Goal: Task Accomplishment & Management: Manage account settings

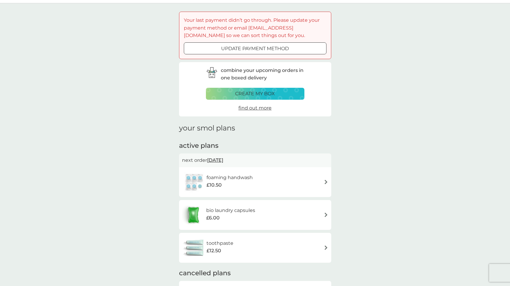
scroll to position [59, 0]
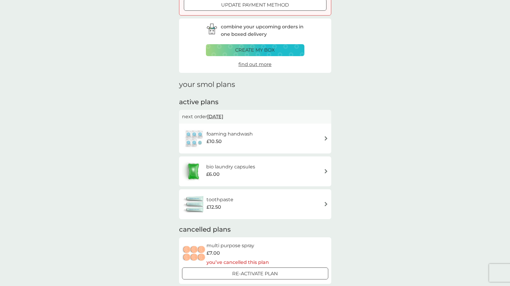
click at [271, 136] on div "foaming handwash £10.50" at bounding box center [255, 138] width 146 height 21
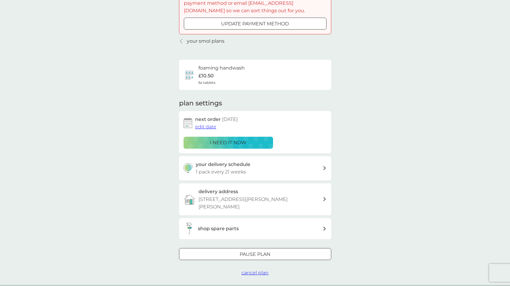
scroll to position [70, 0]
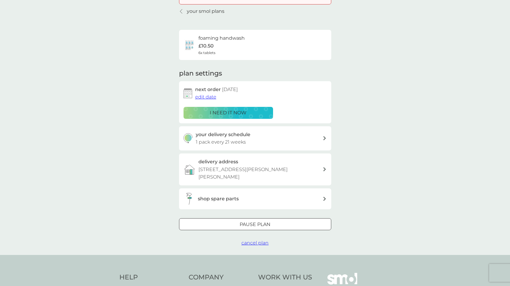
click at [254, 240] on span "cancel plan" at bounding box center [254, 243] width 27 height 6
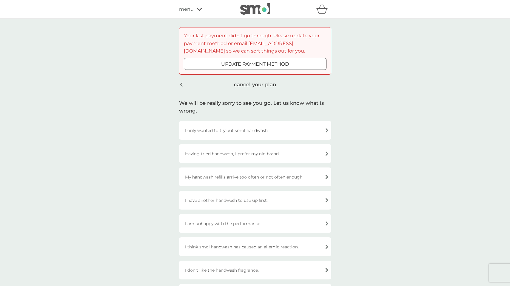
click at [270, 201] on div "I have another handwash to use up first." at bounding box center [255, 200] width 152 height 19
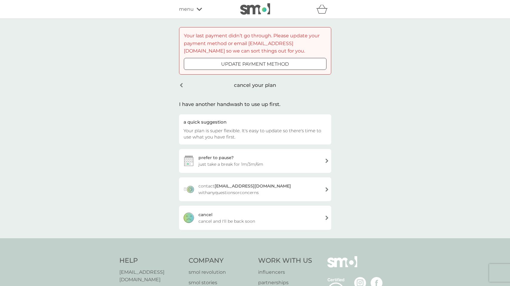
click at [250, 221] on span "cancel and I'll be back soon" at bounding box center [226, 221] width 57 height 7
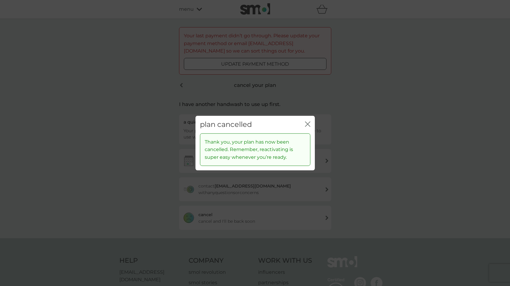
click at [309, 126] on icon "close" at bounding box center [309, 124] width 2 height 5
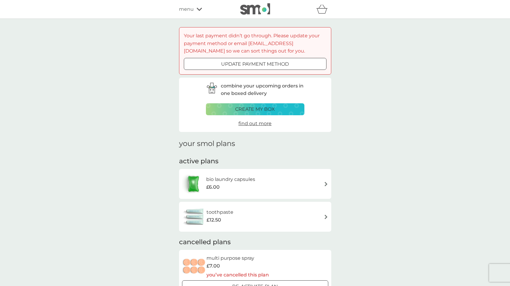
click at [253, 192] on div "bio laundry capsules £6.00" at bounding box center [233, 183] width 55 height 17
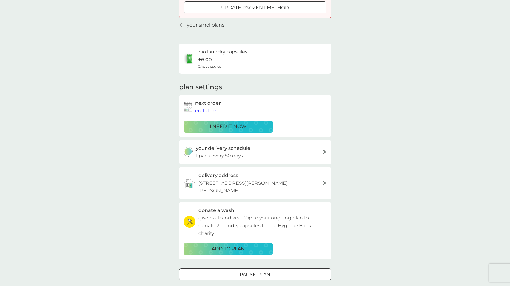
scroll to position [60, 0]
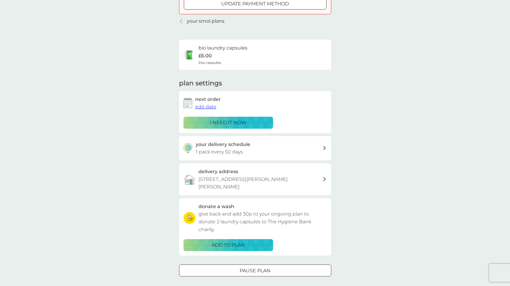
click at [208, 107] on span "edit date" at bounding box center [205, 107] width 21 height 6
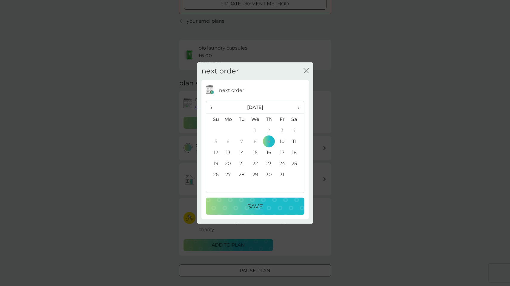
click at [299, 106] on span "›" at bounding box center [296, 107] width 6 height 13
click at [295, 152] on td "17" at bounding box center [296, 152] width 15 height 11
click at [227, 162] on td "19" at bounding box center [228, 163] width 14 height 11
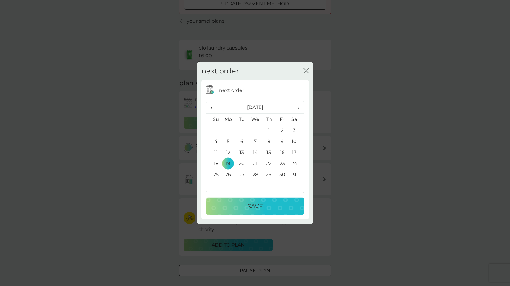
click at [235, 207] on div "Save" at bounding box center [255, 206] width 87 height 10
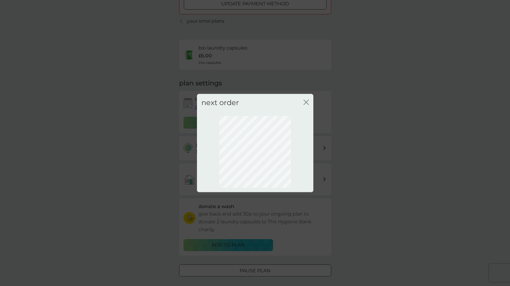
click at [307, 103] on icon "close" at bounding box center [307, 102] width 2 height 5
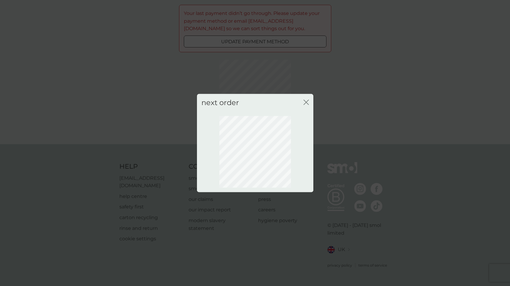
scroll to position [15, 0]
